Goal: Book appointment/travel/reservation

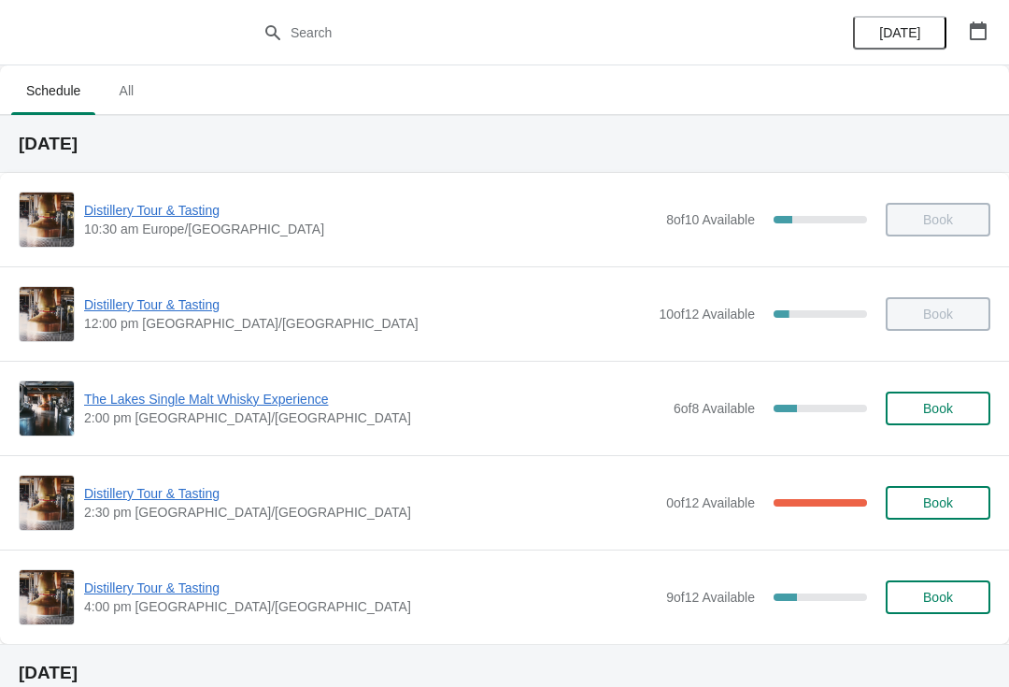
click at [990, 41] on button "button" at bounding box center [978, 31] width 34 height 34
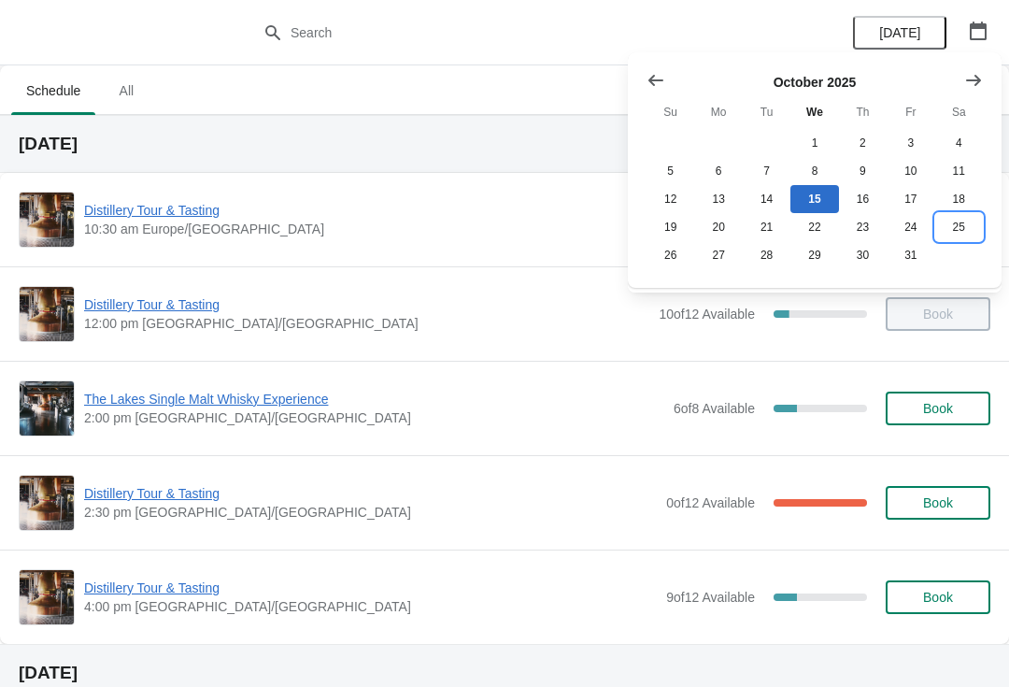
click at [962, 240] on button "25" at bounding box center [959, 227] width 48 height 28
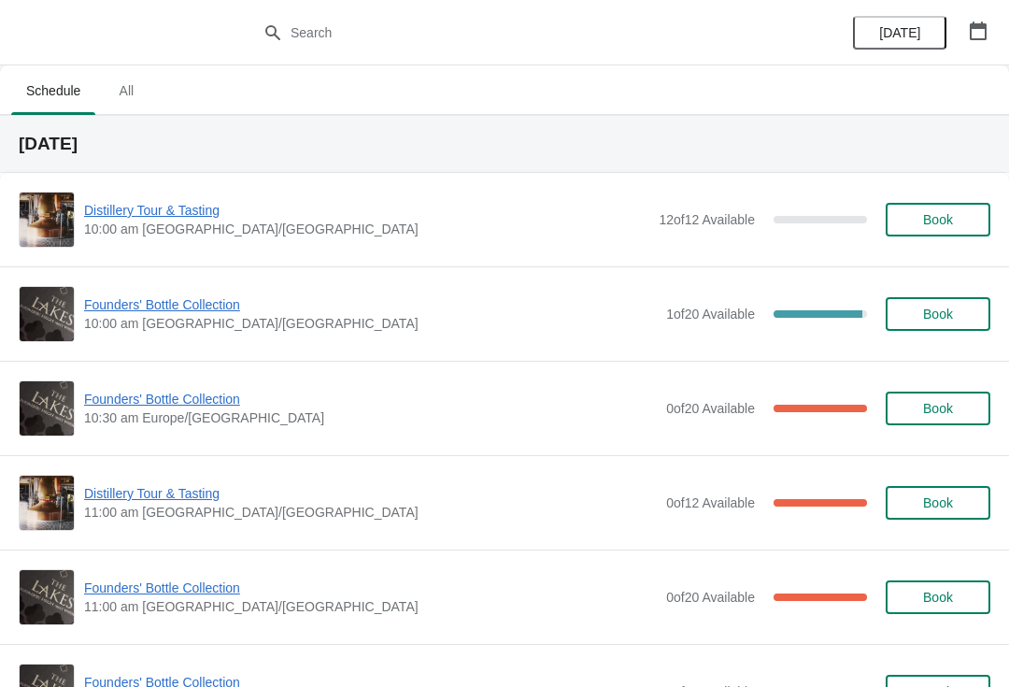
click at [141, 498] on span "Distillery Tour & Tasting" at bounding box center [370, 493] width 573 height 19
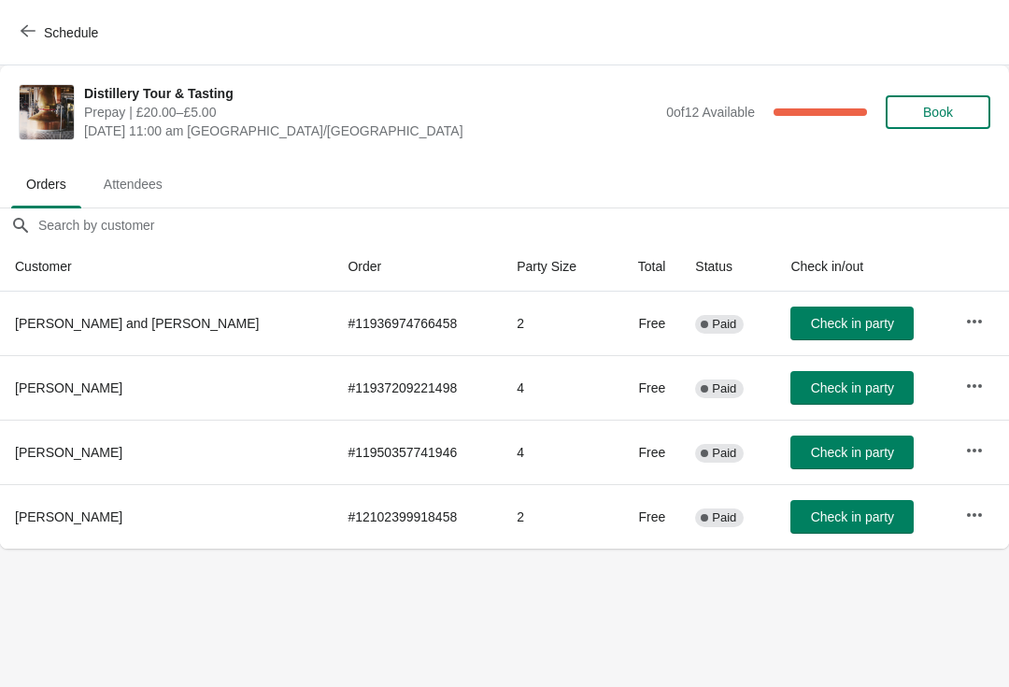
click at [22, 28] on icon "button" at bounding box center [28, 30] width 15 height 15
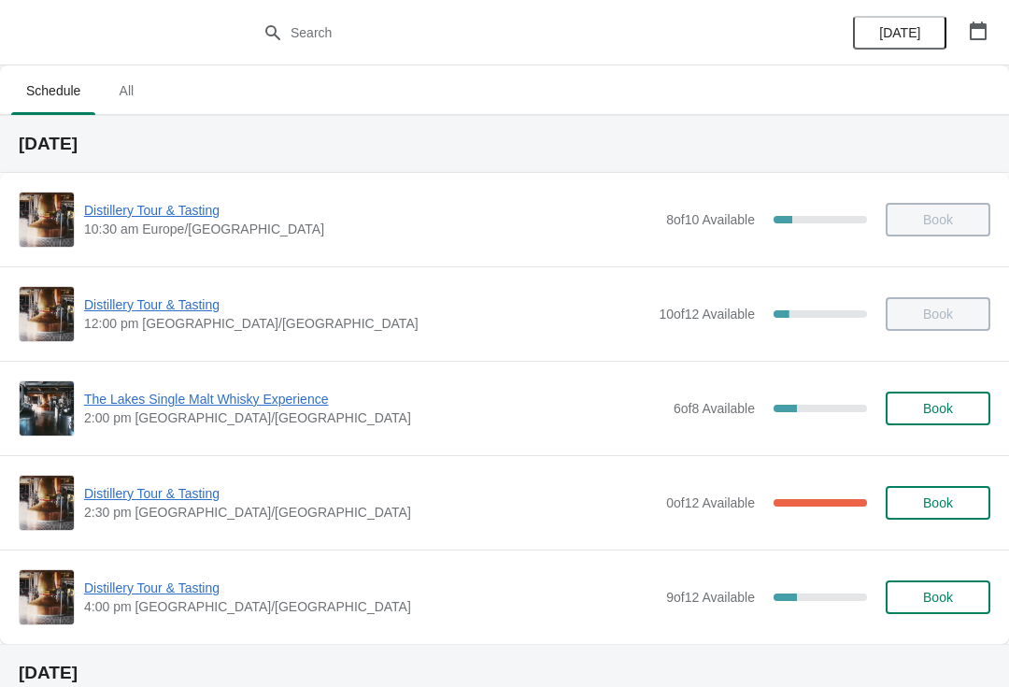
click at [978, 36] on icon "button" at bounding box center [978, 30] width 19 height 19
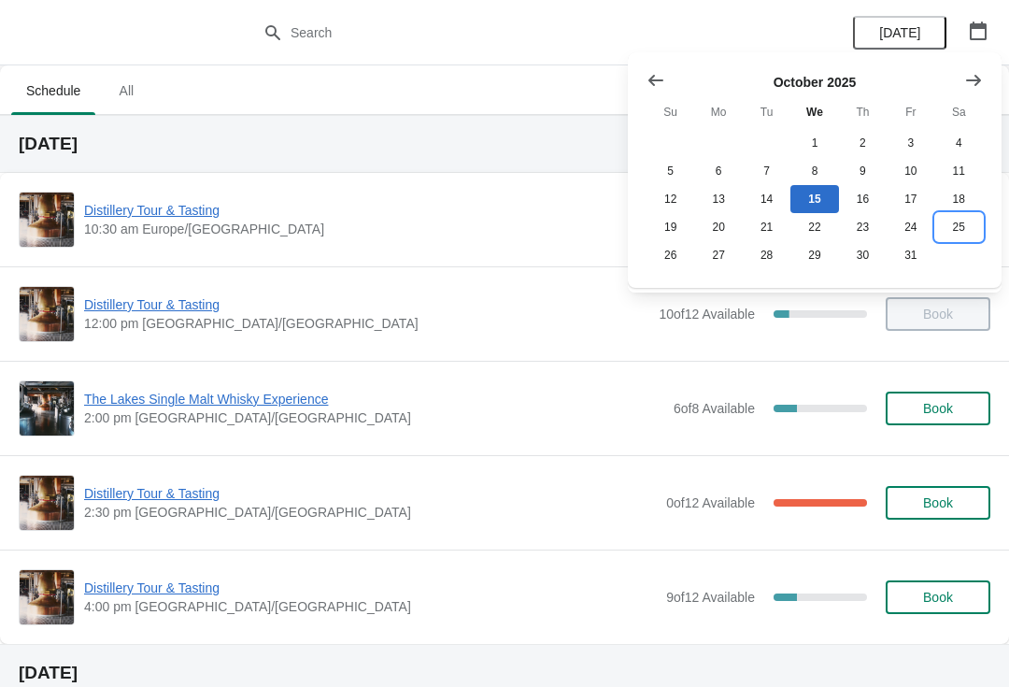
click at [970, 238] on button "25" at bounding box center [959, 227] width 48 height 28
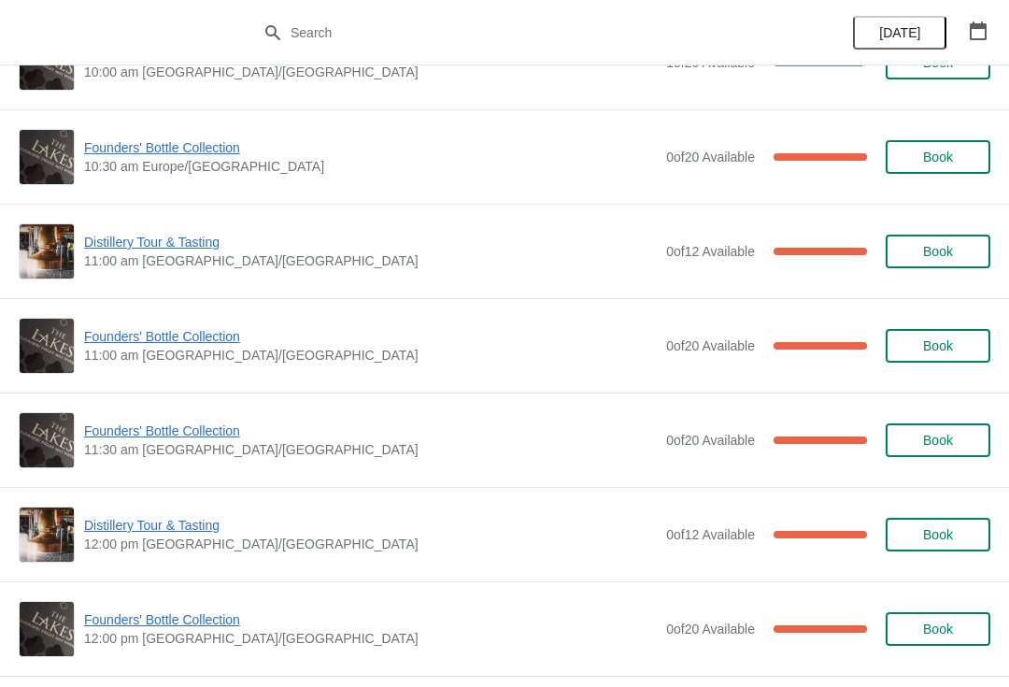
scroll to position [252, 0]
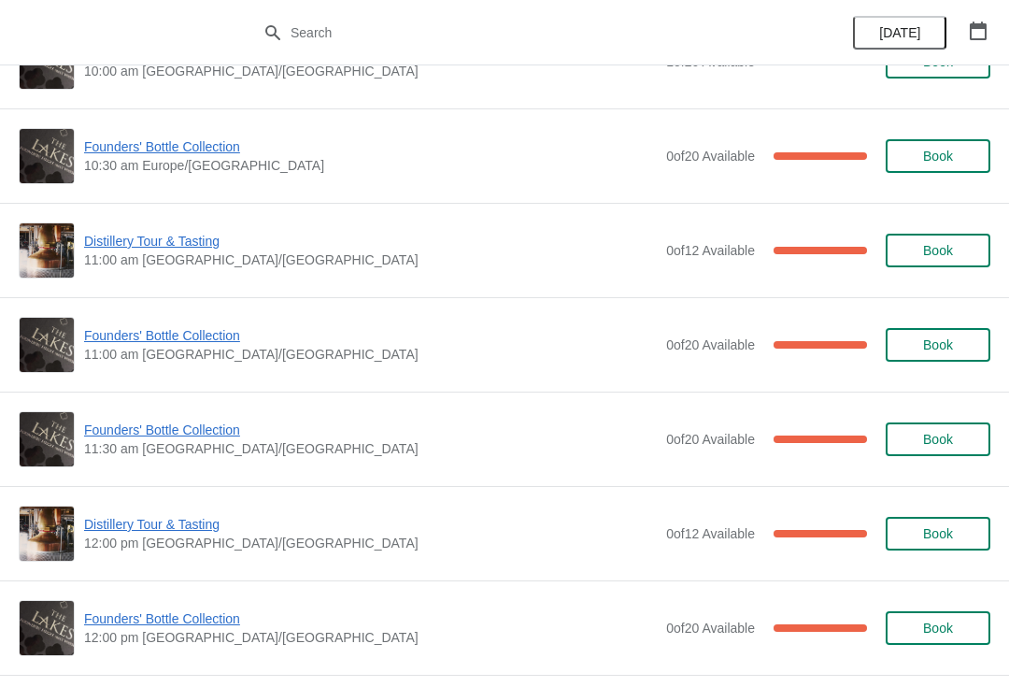
click at [142, 343] on span "Founders' Bottle Collection" at bounding box center [370, 335] width 573 height 19
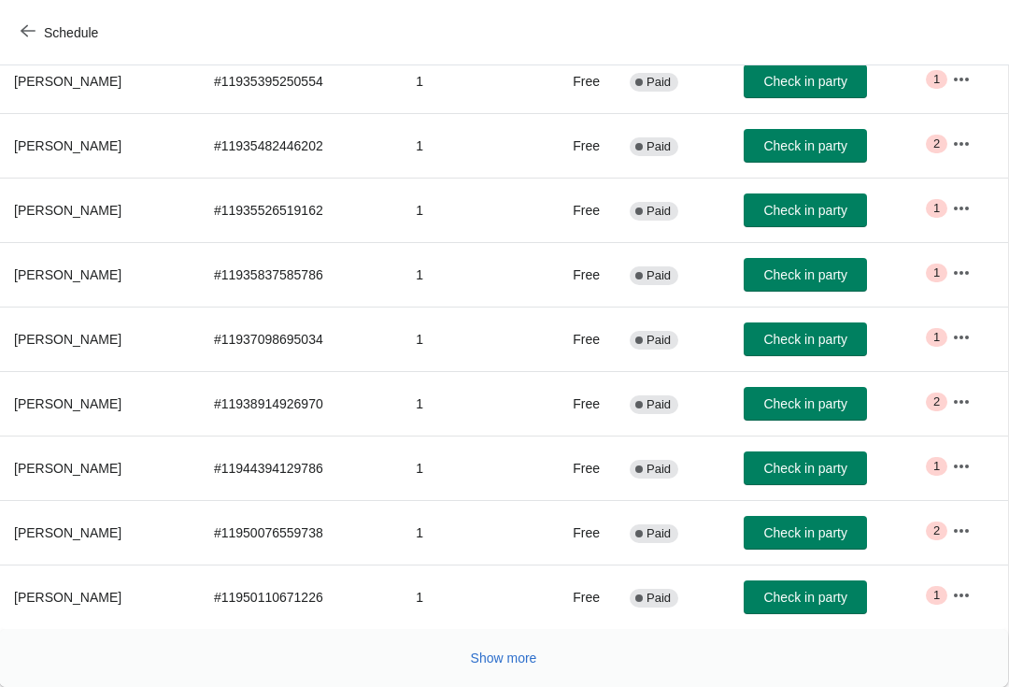
scroll to position [306, 1]
click at [36, 34] on span "Schedule" at bounding box center [61, 32] width 74 height 18
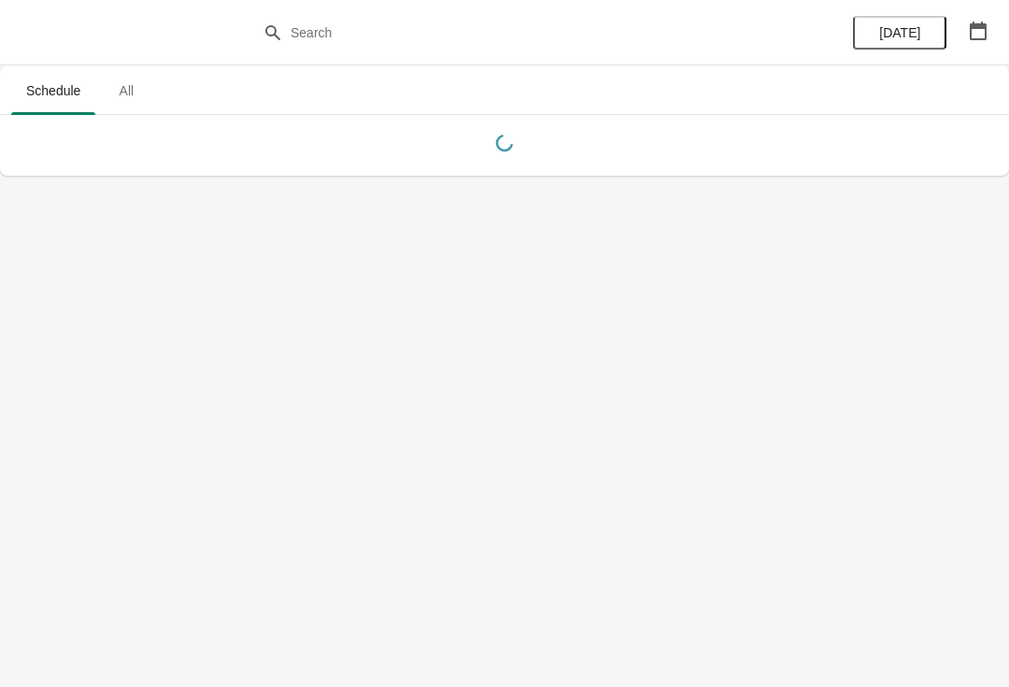
click at [979, 24] on icon "button" at bounding box center [978, 30] width 17 height 19
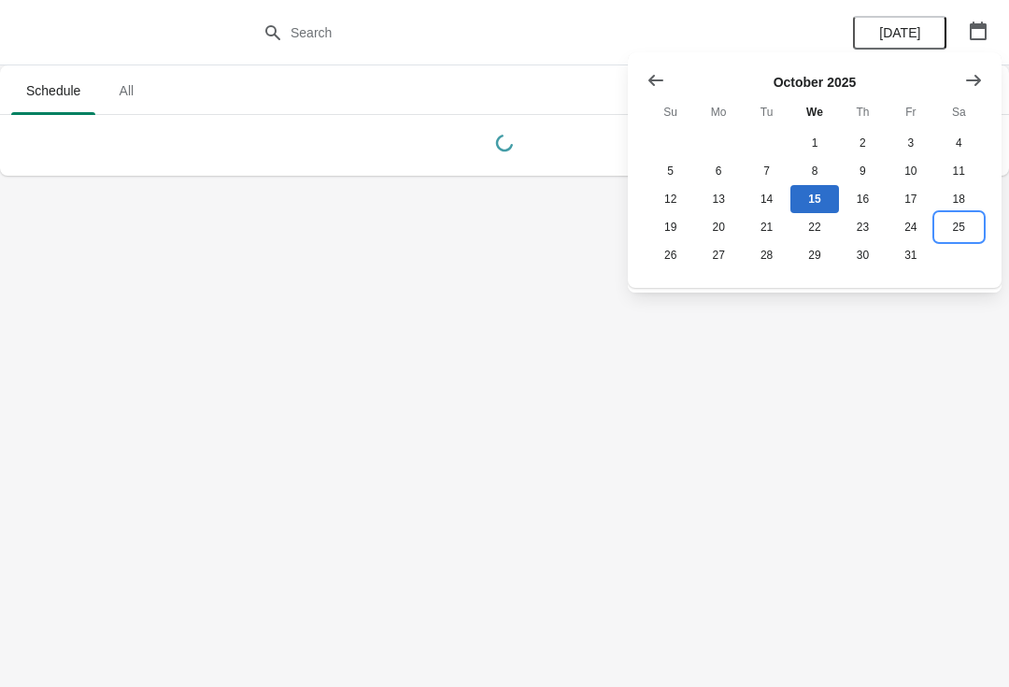
click at [964, 232] on button "25" at bounding box center [959, 227] width 48 height 28
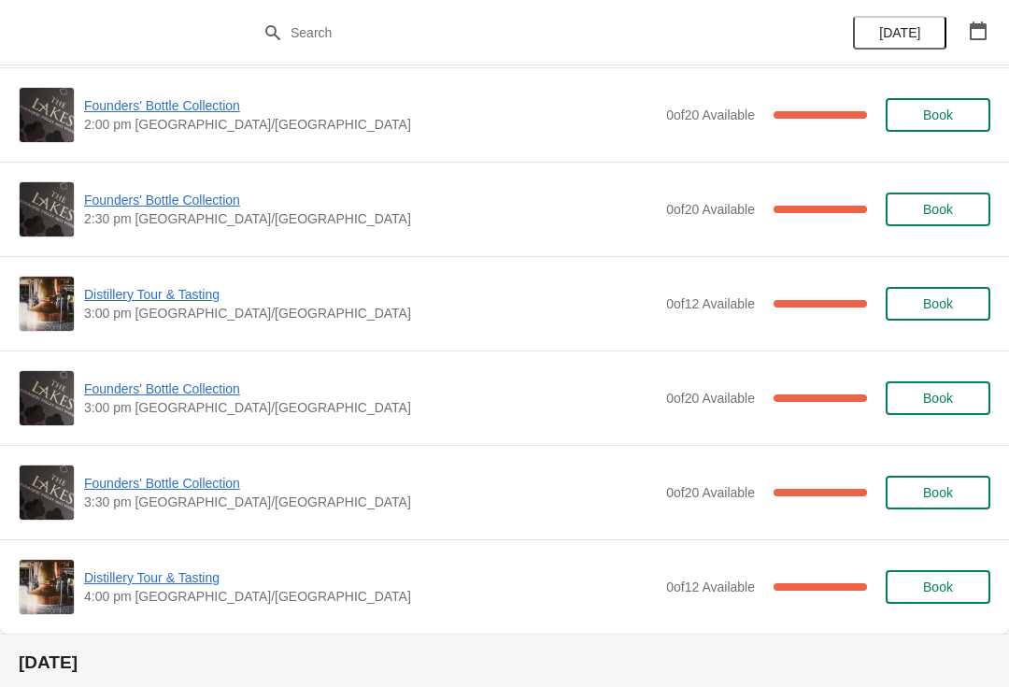
scroll to position [1332, 0]
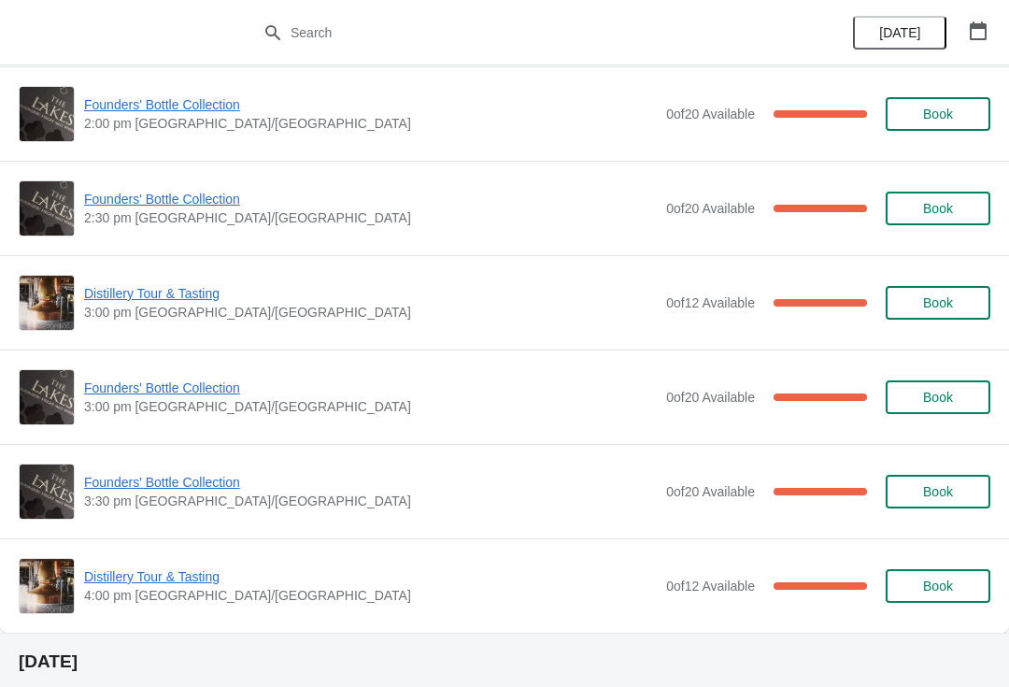
click at [174, 583] on span "Distillery Tour & Tasting" at bounding box center [370, 576] width 573 height 19
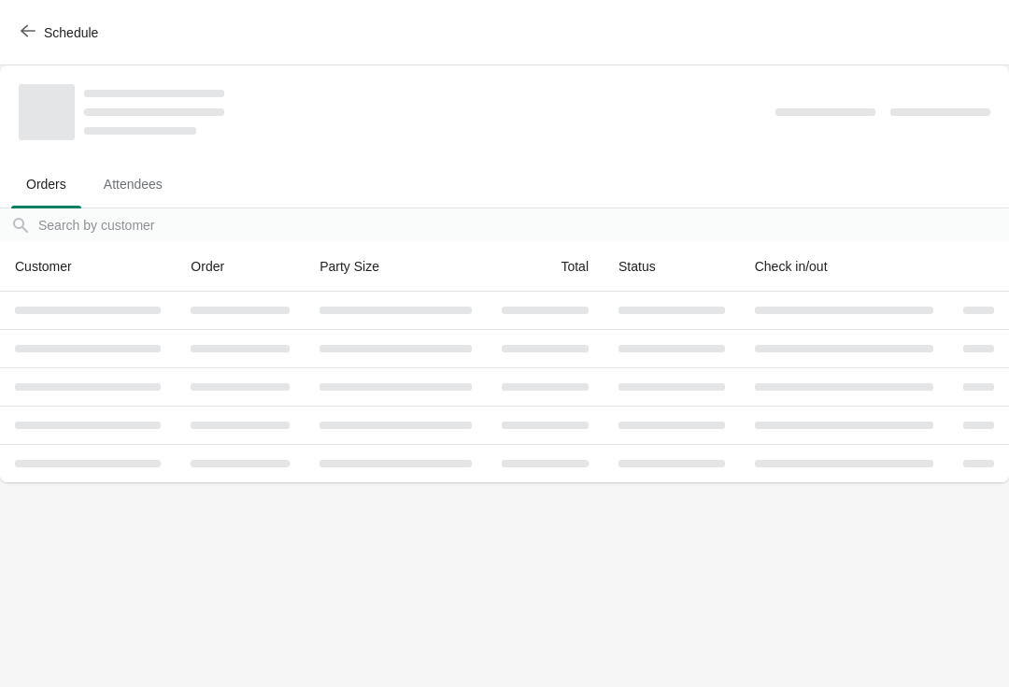
scroll to position [0, 0]
click at [13, 35] on button "Schedule" at bounding box center [61, 33] width 104 height 34
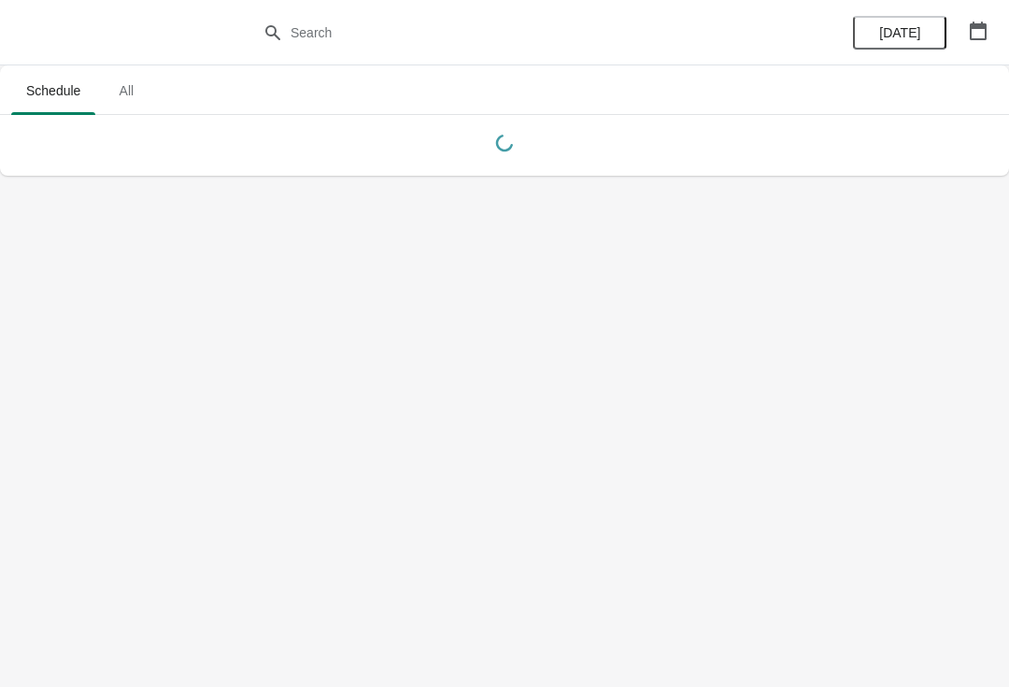
click at [992, 32] on button "button" at bounding box center [978, 31] width 34 height 34
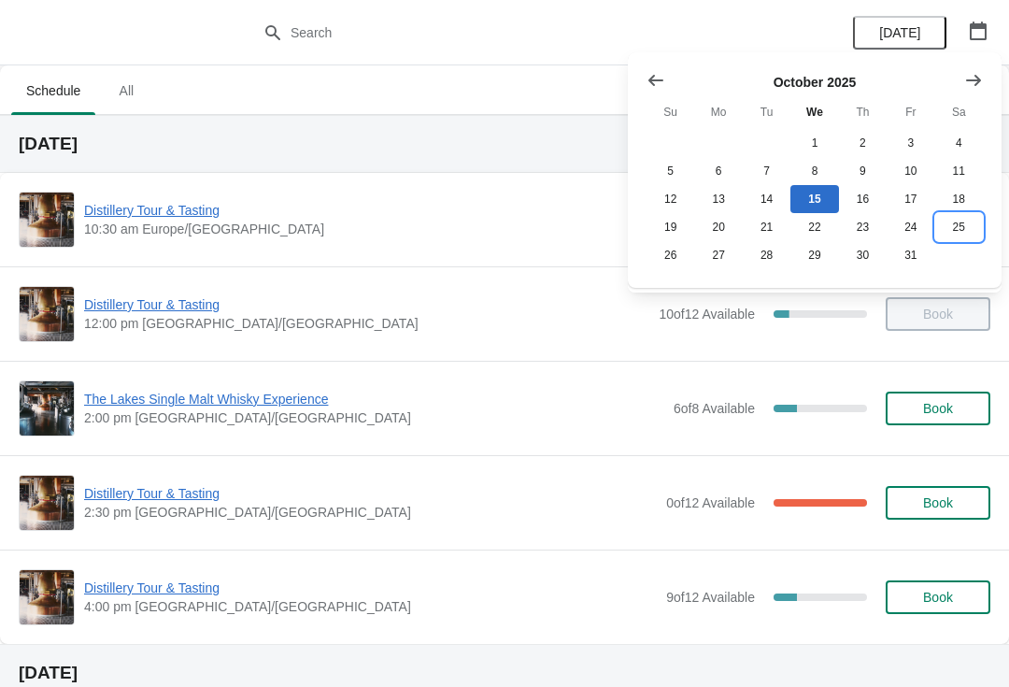
click at [963, 230] on button "25" at bounding box center [959, 227] width 48 height 28
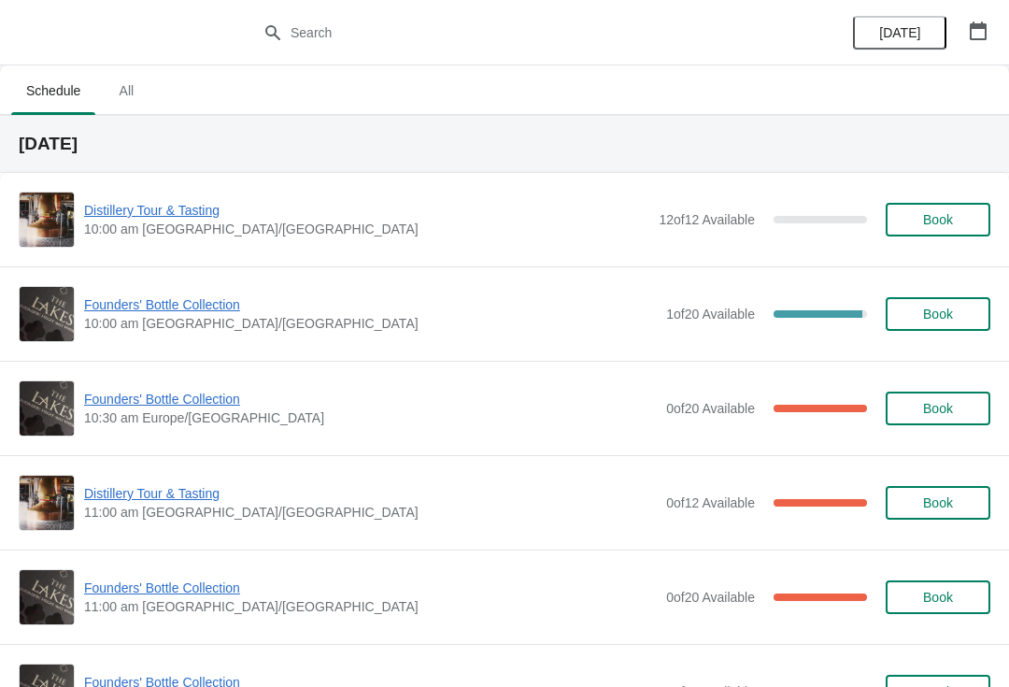
click at [181, 312] on span "Founders' Bottle Collection" at bounding box center [370, 304] width 573 height 19
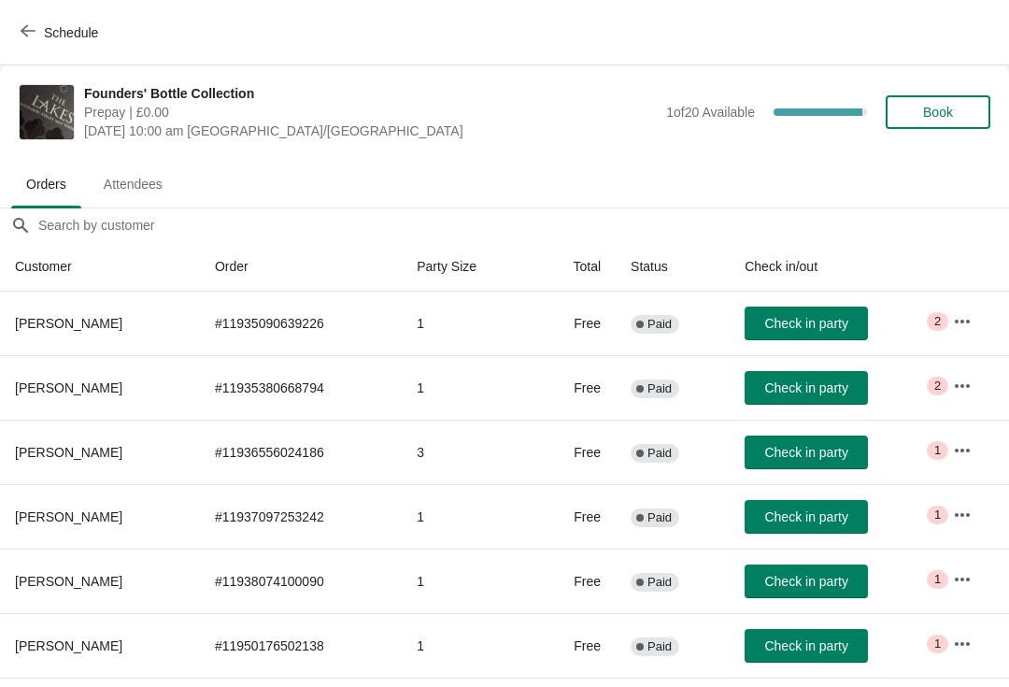
click at [968, 108] on span "Book" at bounding box center [938, 112] width 71 height 15
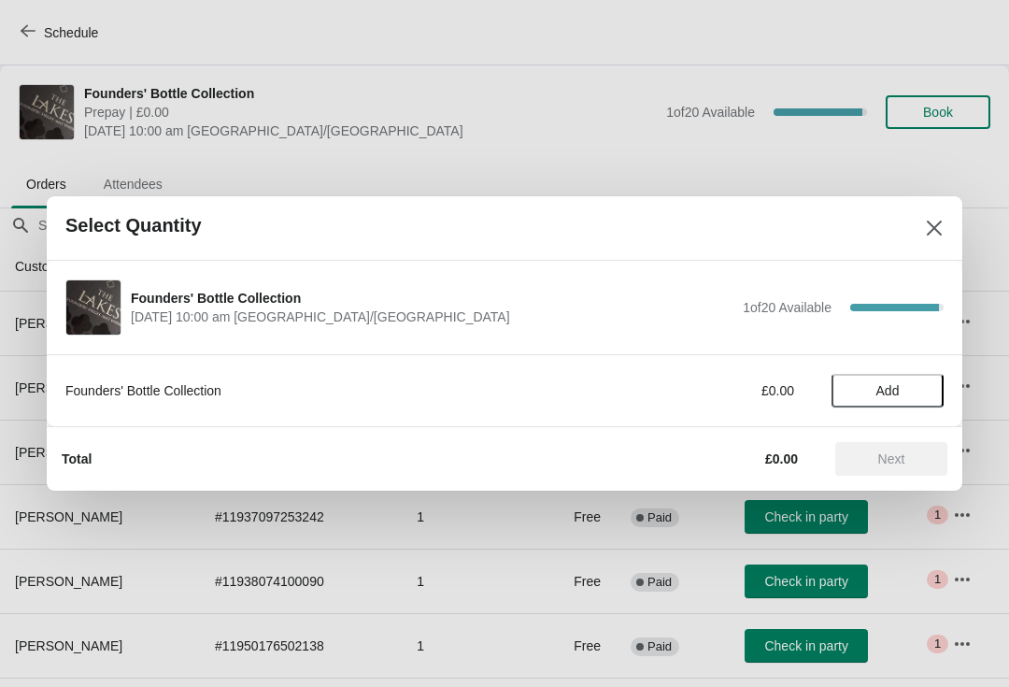
click at [927, 225] on icon "Close" at bounding box center [934, 228] width 19 height 19
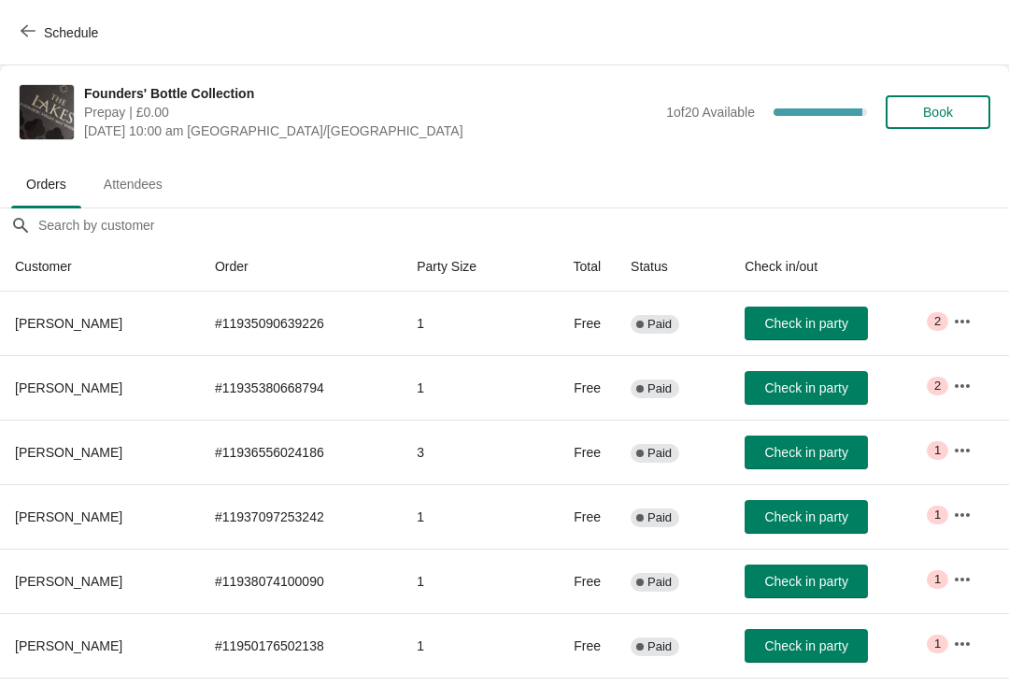
click at [28, 36] on icon "button" at bounding box center [28, 30] width 15 height 15
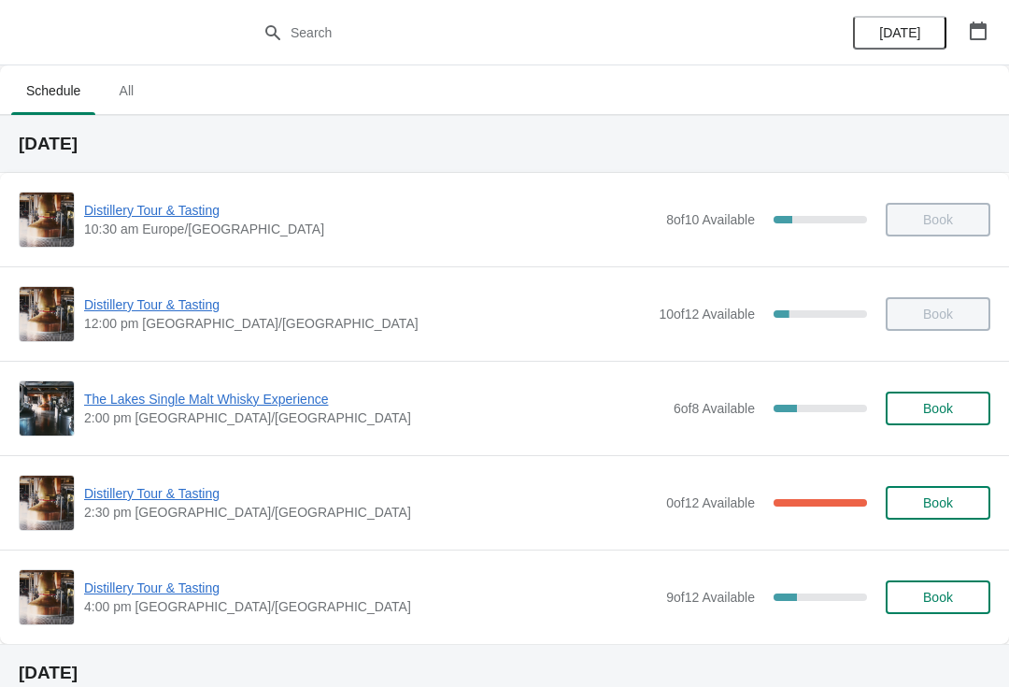
click at [990, 25] on button "button" at bounding box center [978, 31] width 34 height 34
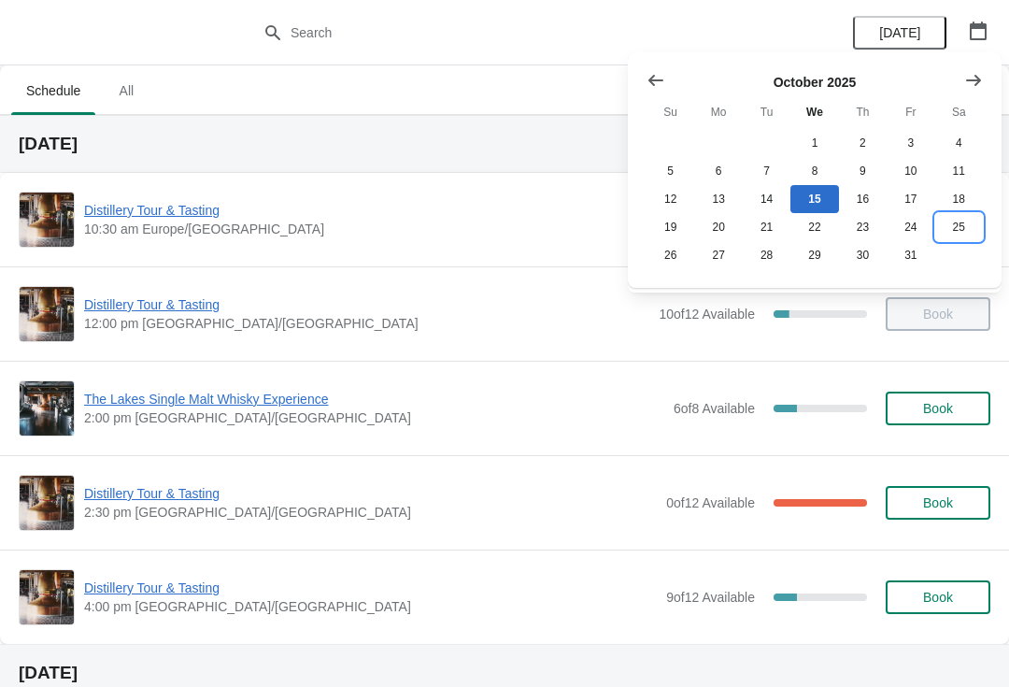
click at [948, 233] on button "25" at bounding box center [959, 227] width 48 height 28
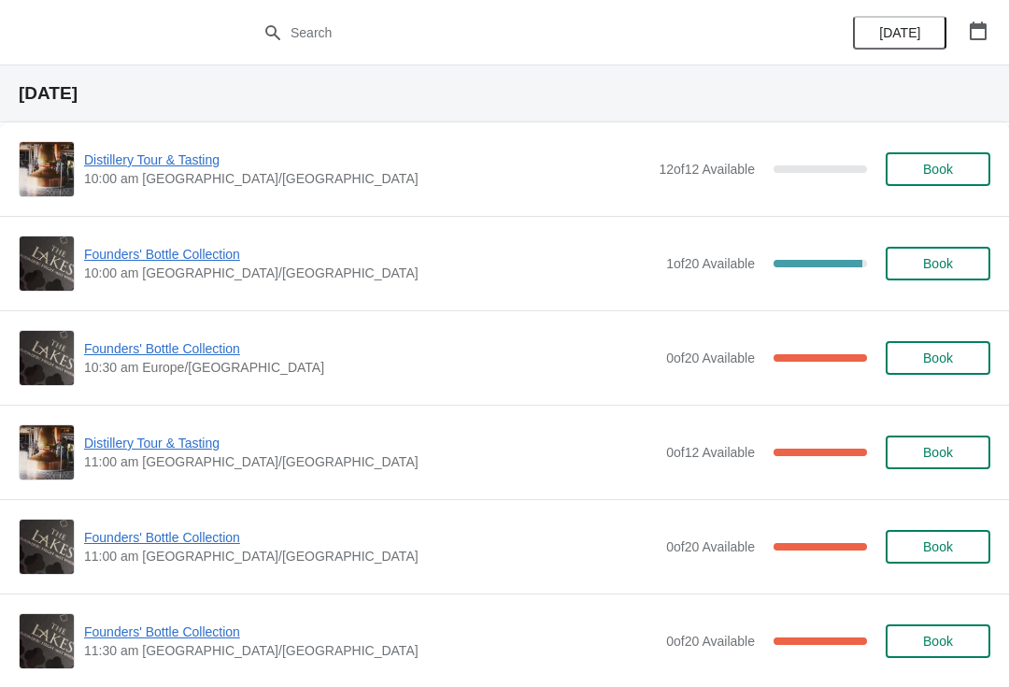
scroll to position [50, 0]
